Goal: Task Accomplishment & Management: Manage account settings

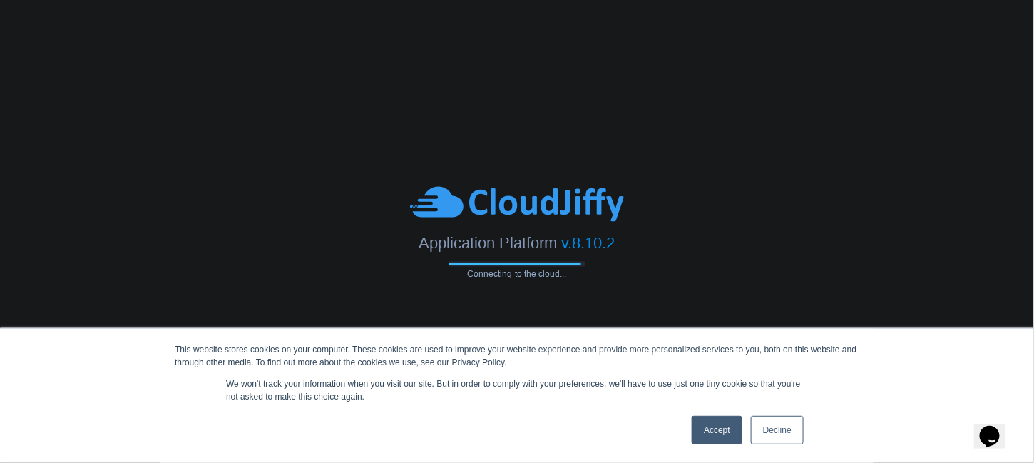
click at [699, 442] on link "Accept" at bounding box center [717, 430] width 51 height 29
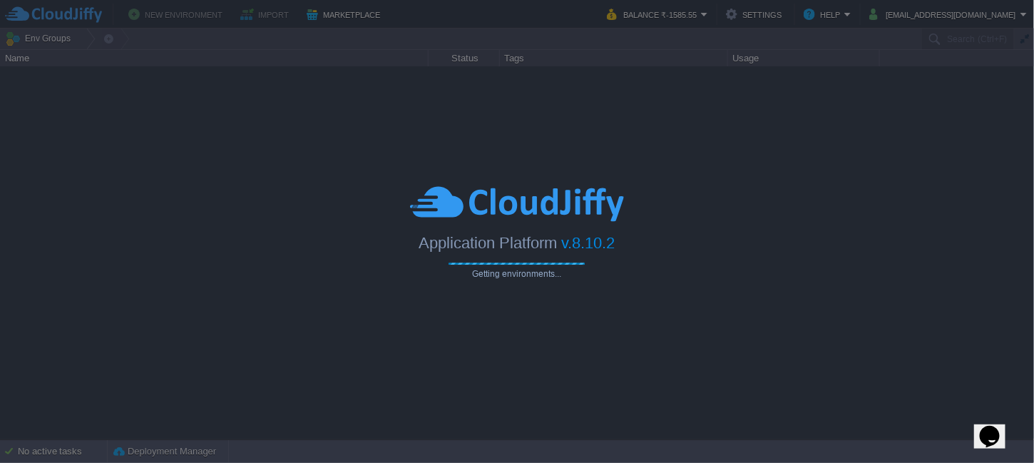
type input "Search (Ctrl+F)"
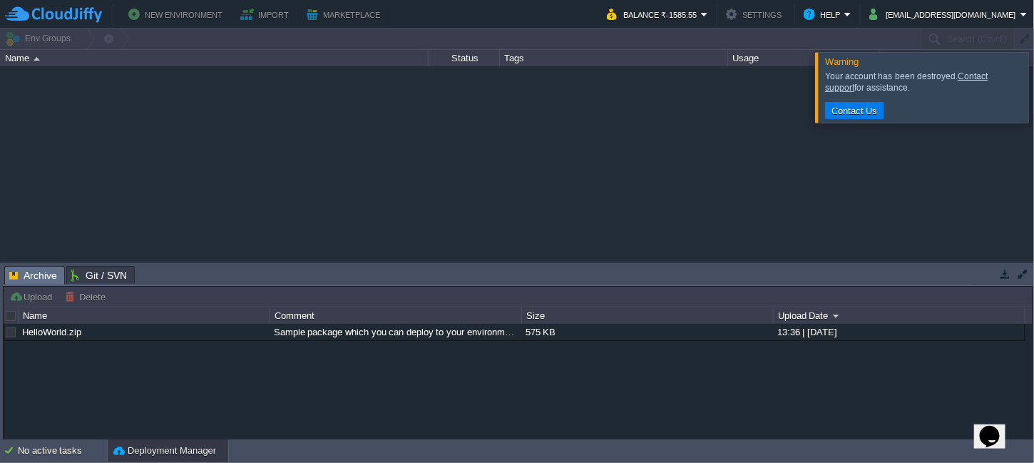
click at [1033, 88] on div at bounding box center [1052, 87] width 0 height 70
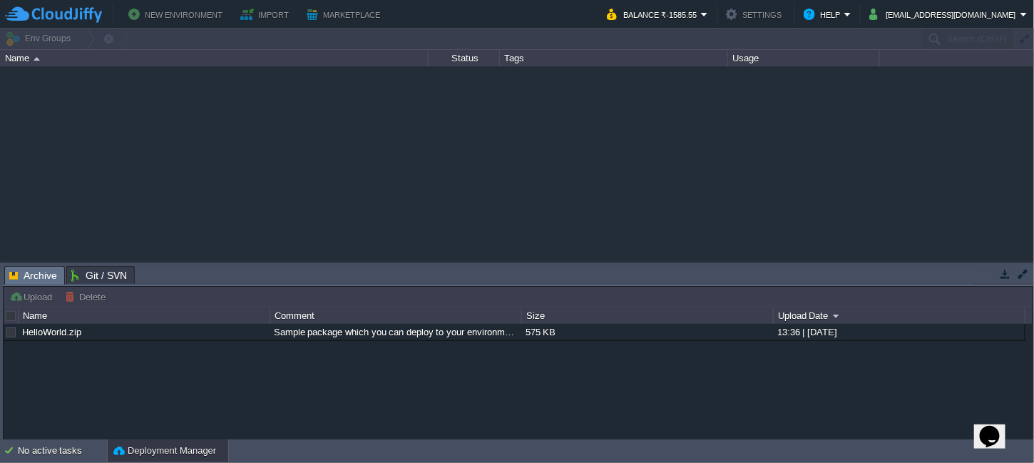
click at [51, 43] on div at bounding box center [517, 39] width 1035 height 21
click at [433, 147] on div at bounding box center [517, 163] width 1035 height 195
click at [701, 13] on button "Balance ₹-1585.55" at bounding box center [654, 14] width 94 height 17
click at [773, 108] on div at bounding box center [517, 163] width 1035 height 195
click at [700, 16] on button "Balance ₹-1585.55" at bounding box center [654, 14] width 94 height 17
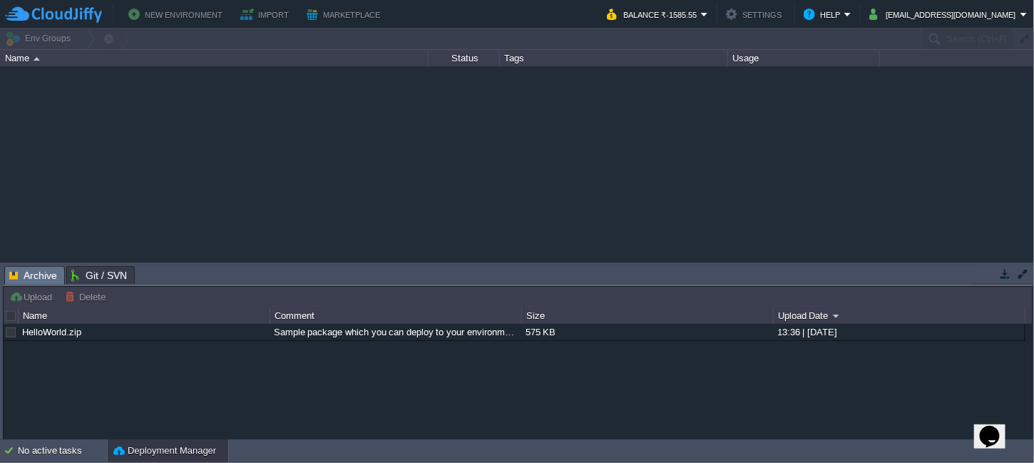
click at [450, 149] on div at bounding box center [517, 163] width 1035 height 195
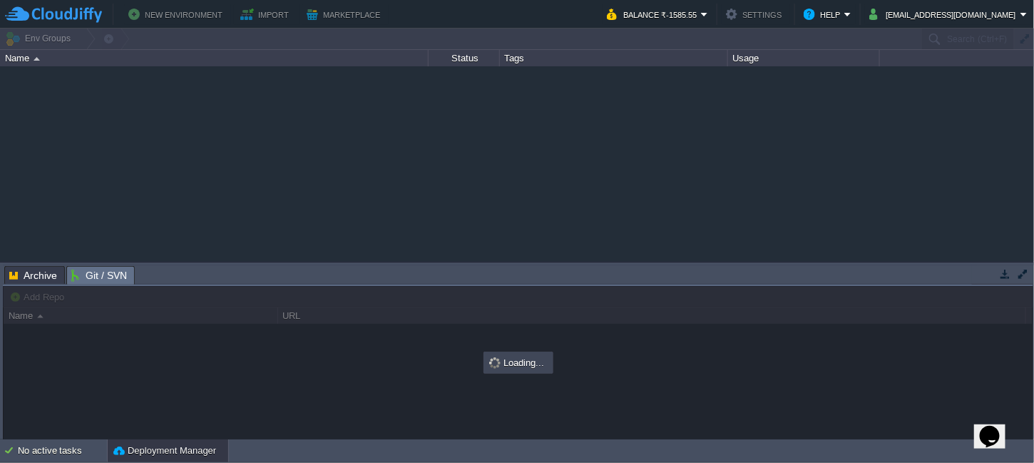
click at [87, 273] on span "Git / SVN" at bounding box center [99, 276] width 56 height 18
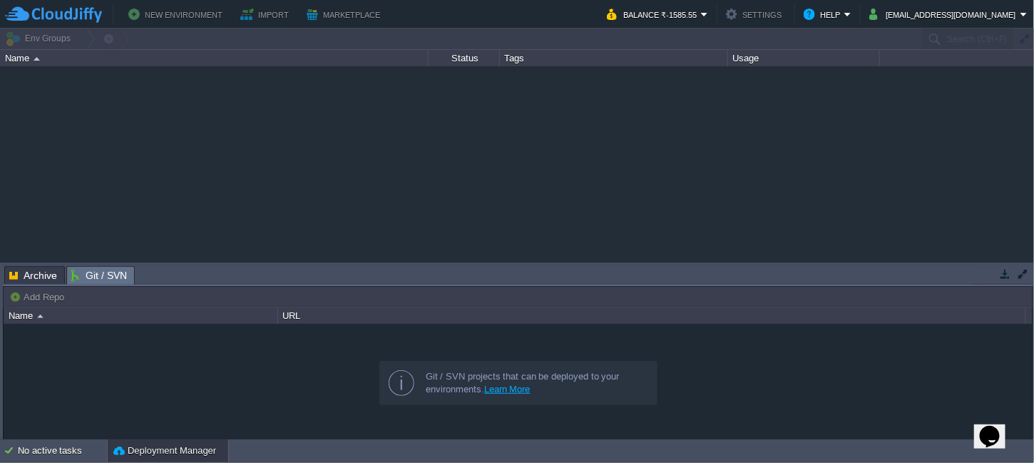
click at [160, 14] on button "New Environment" at bounding box center [177, 14] width 98 height 17
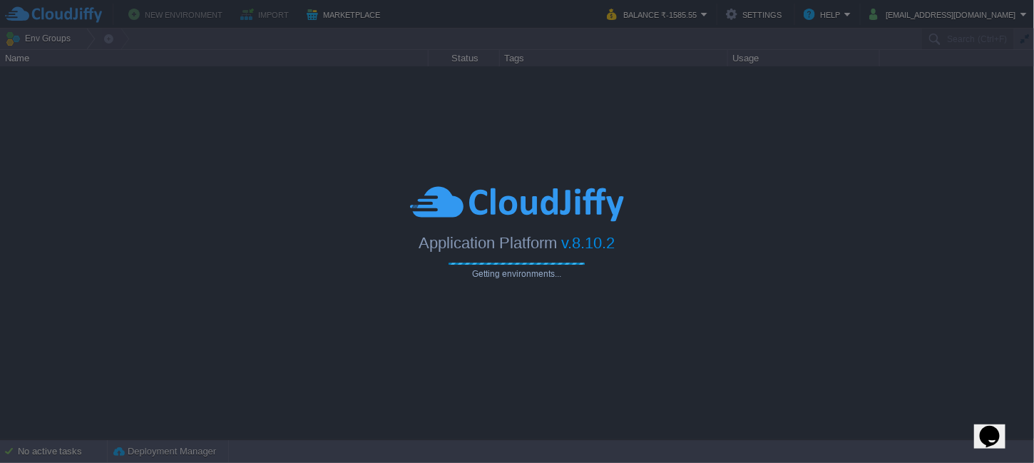
type input "Search (Ctrl+F)"
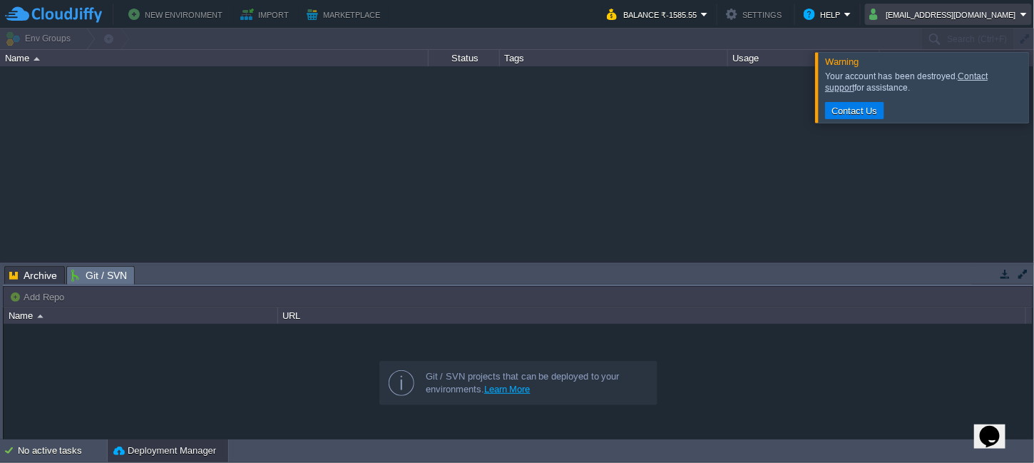
click at [985, 23] on td "[EMAIL_ADDRESS][DOMAIN_NAME]" at bounding box center [948, 14] width 167 height 21
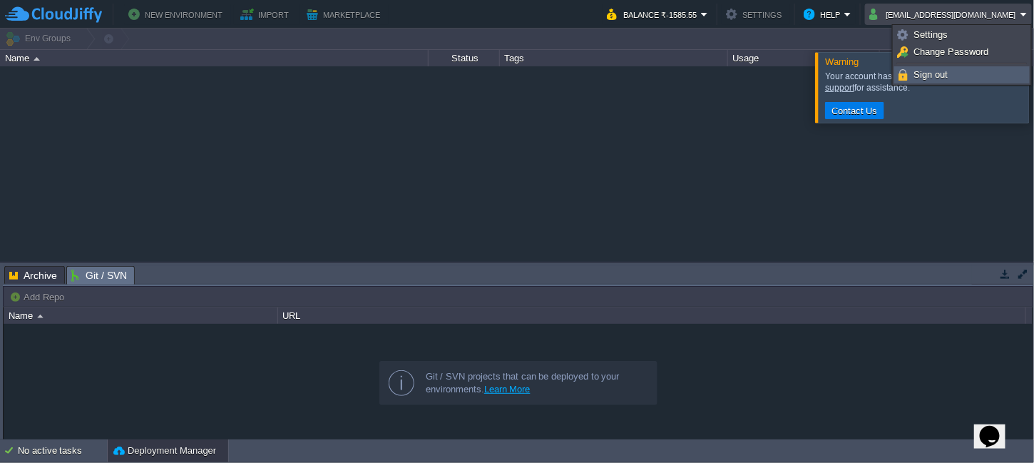
click at [955, 79] on link "Sign out" at bounding box center [962, 75] width 134 height 16
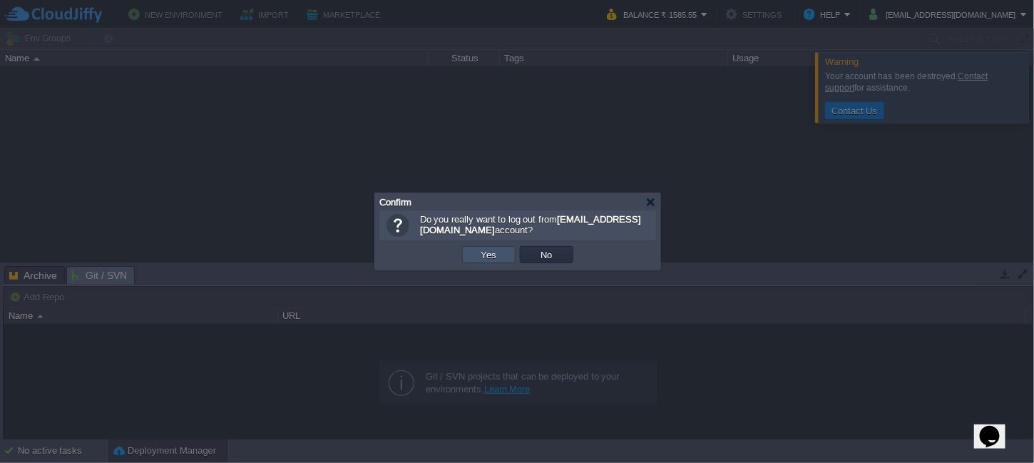
click at [491, 253] on button "Yes" at bounding box center [489, 254] width 24 height 13
